Goal: Contribute content: Contribute content

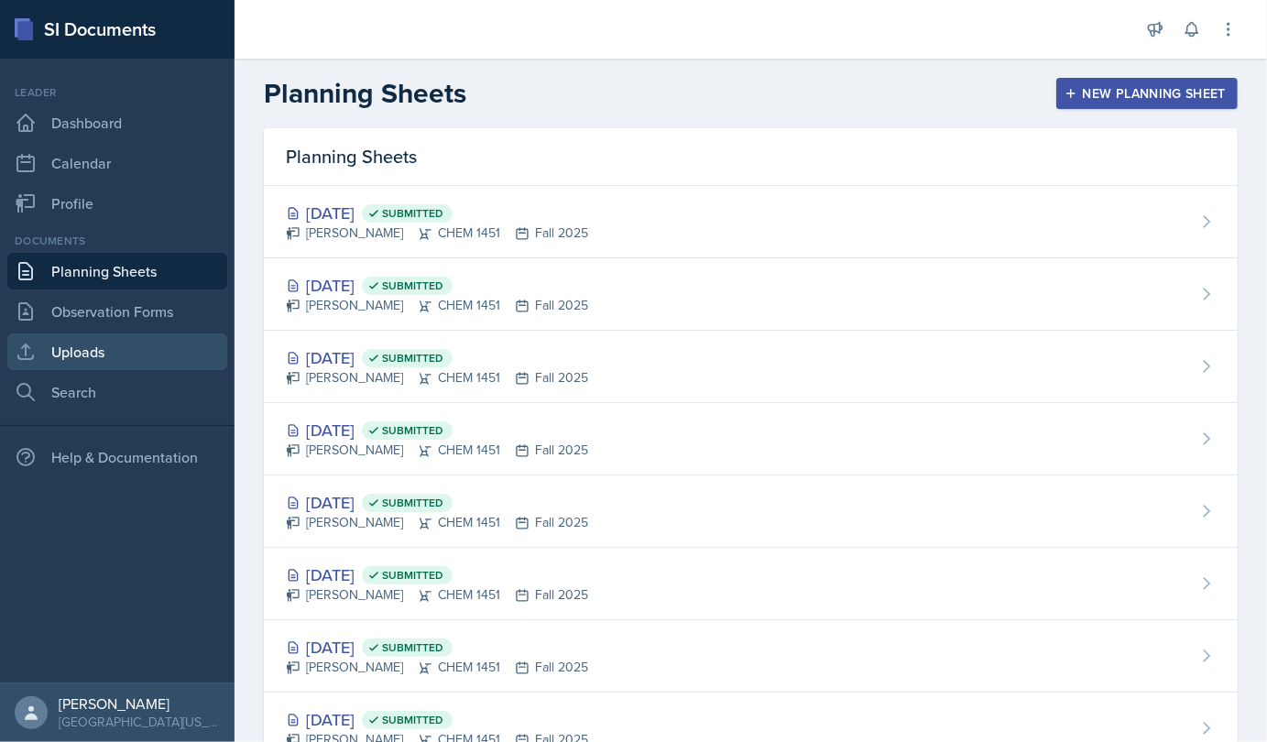
click at [80, 352] on link "Uploads" at bounding box center [117, 351] width 220 height 37
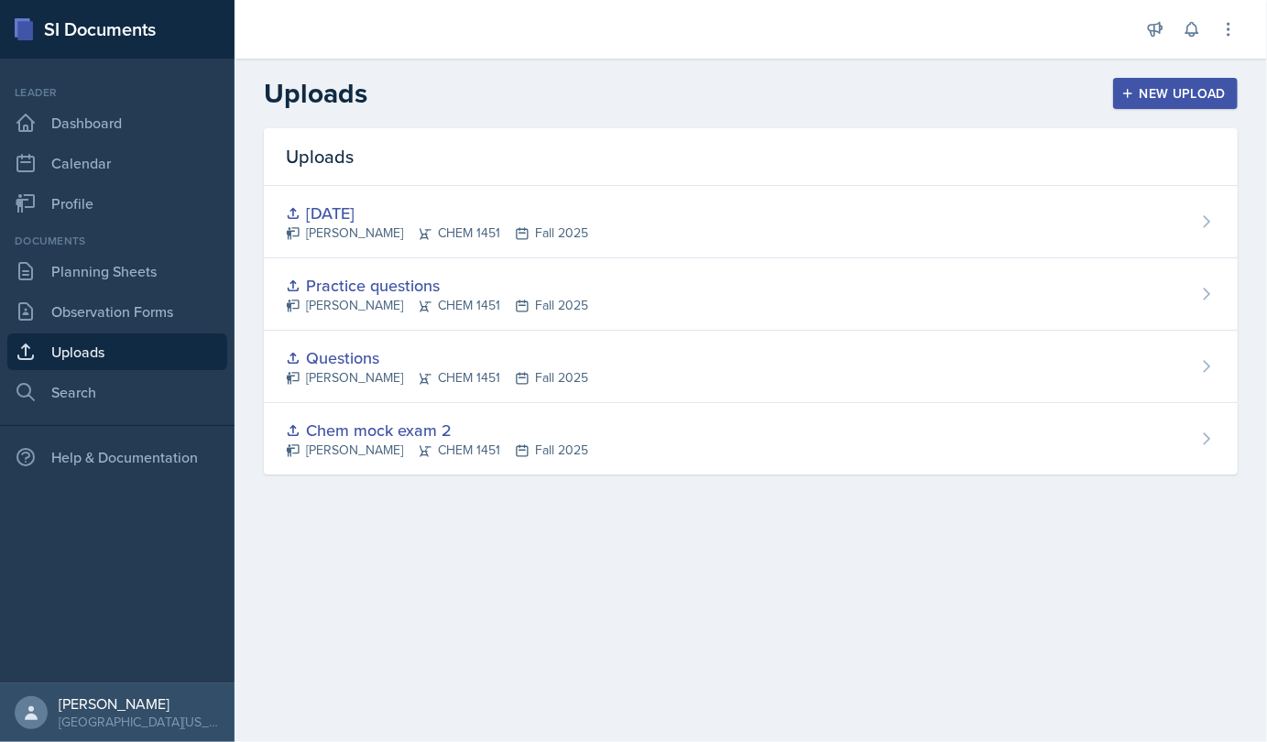
click at [1179, 77] on div "Uploads New Upload" at bounding box center [751, 93] width 1032 height 33
click at [1150, 92] on div "New Upload" at bounding box center [1176, 93] width 102 height 15
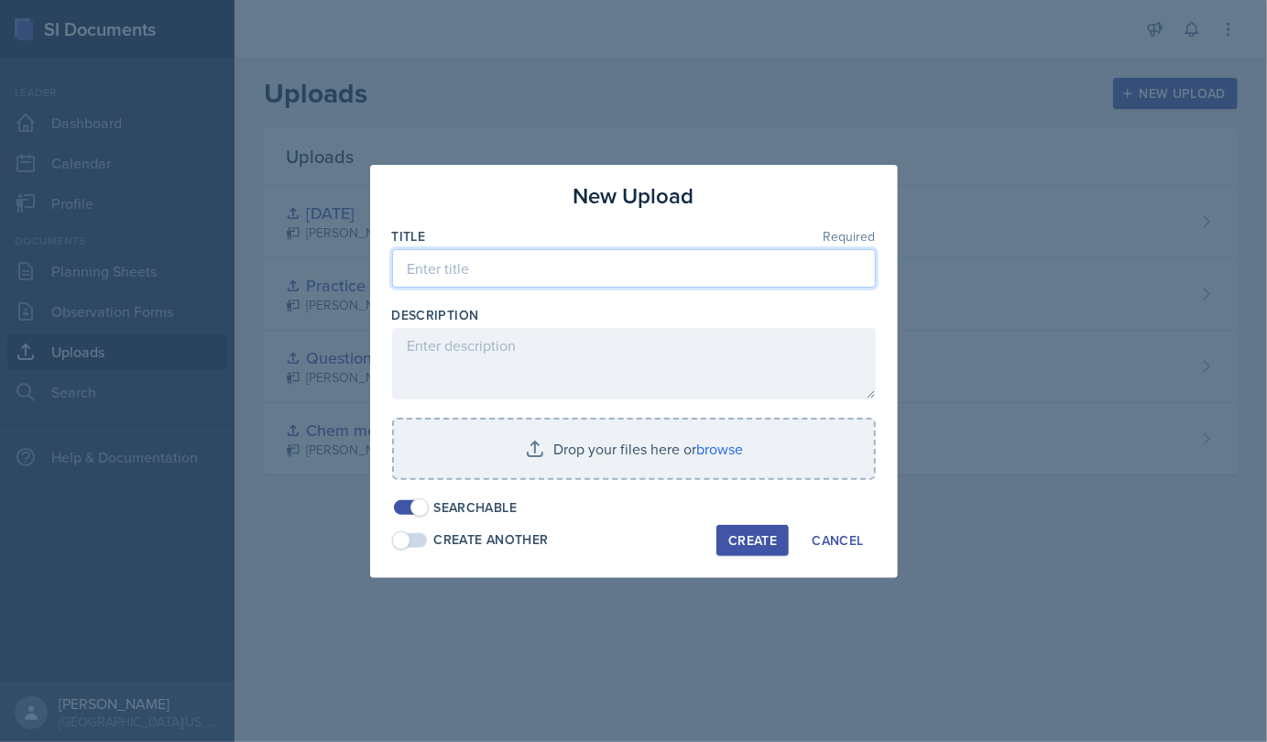
click at [461, 269] on input at bounding box center [634, 268] width 484 height 38
type input "[DATE] session"
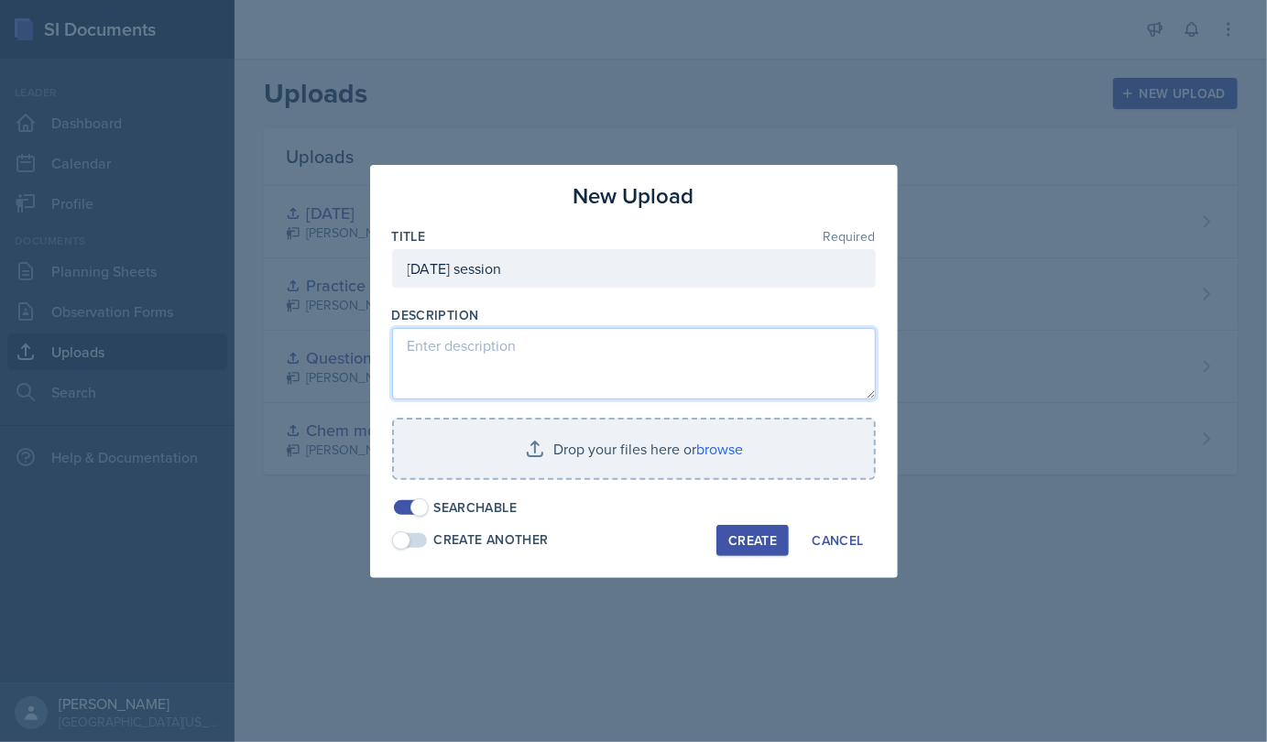
click at [475, 369] on textarea at bounding box center [634, 363] width 484 height 71
type textarea "O"
type textarea "Practice qs"
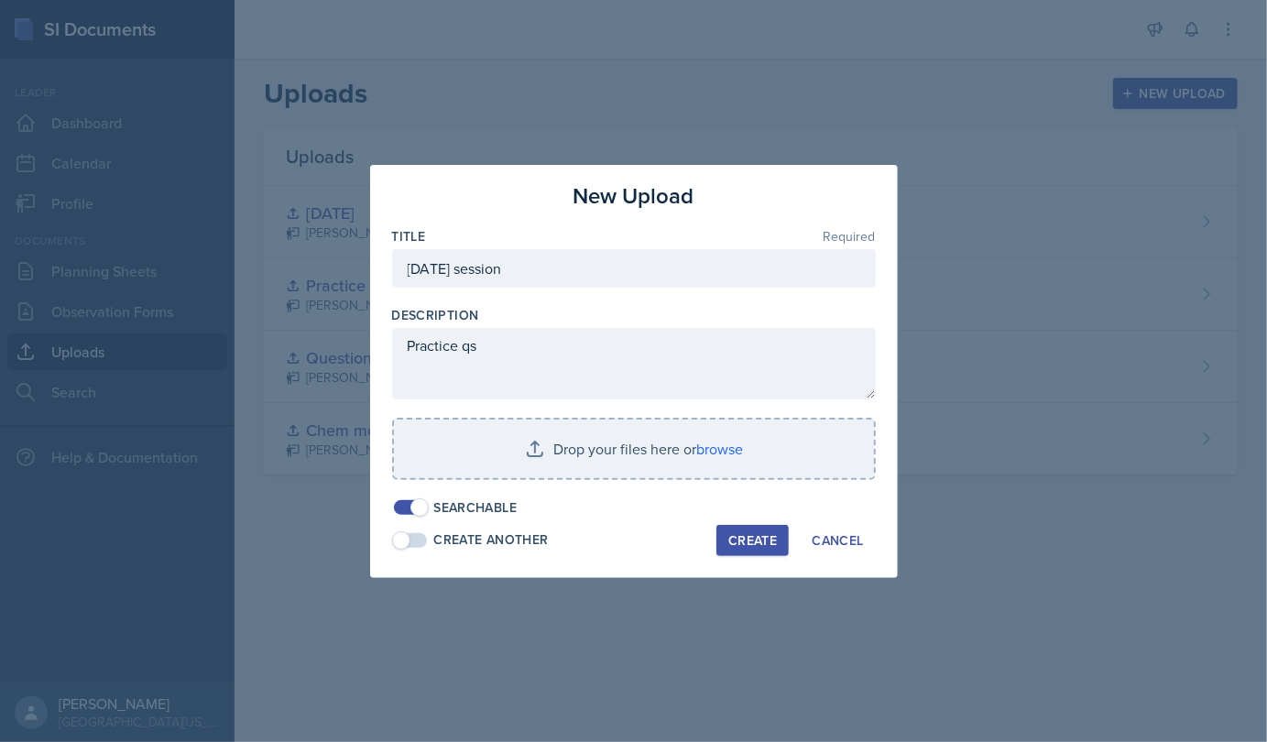
click at [647, 447] on input "file" at bounding box center [634, 449] width 480 height 59
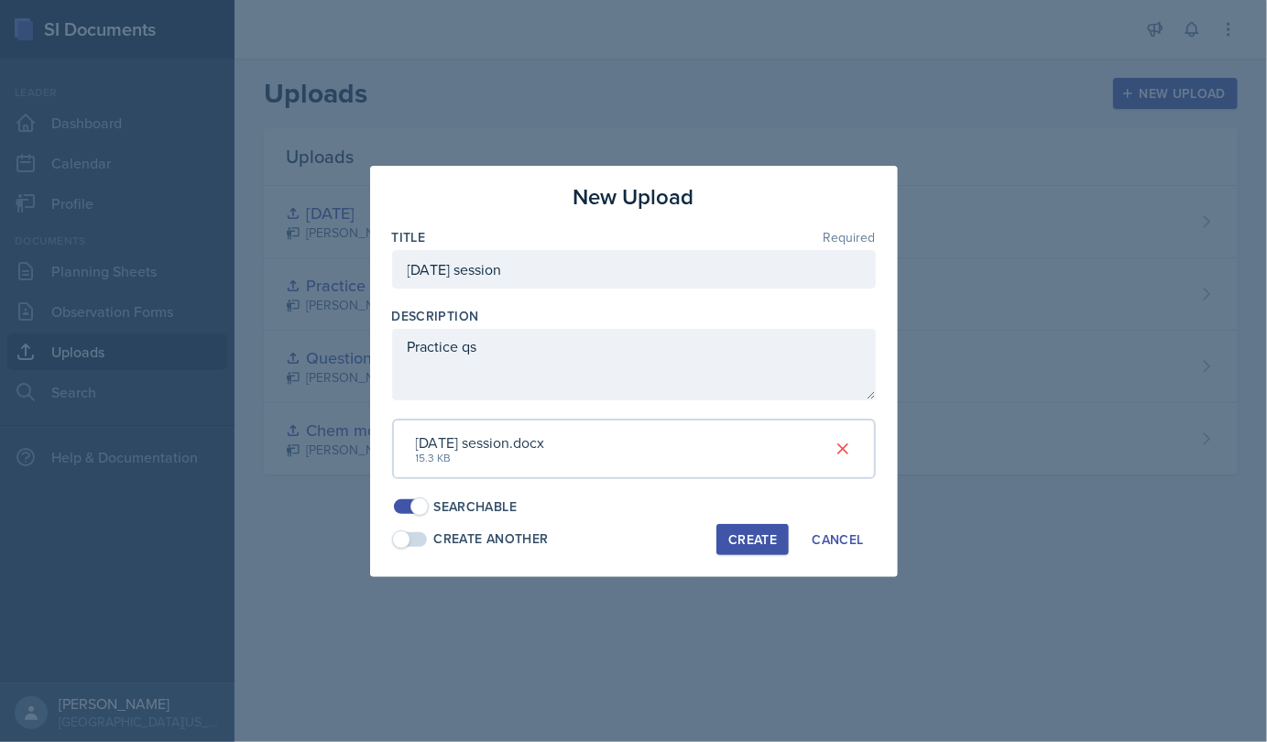
click at [729, 551] on button "Create" at bounding box center [752, 539] width 72 height 31
